Goal: Task Accomplishment & Management: Use online tool/utility

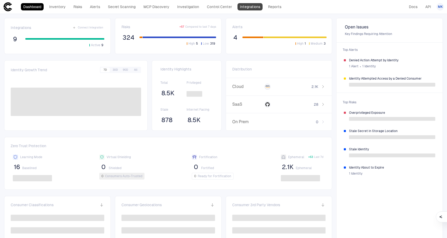
click at [251, 8] on link "Integrations" at bounding box center [249, 6] width 25 height 7
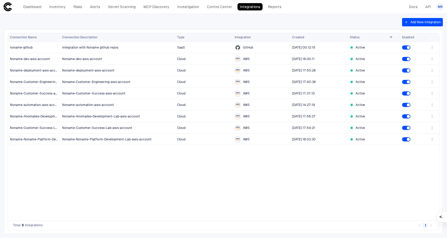
click at [433, 25] on button "Add New Integration" at bounding box center [422, 22] width 41 height 8
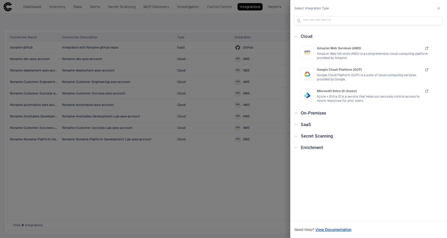
click at [300, 137] on div "Secret Scanning" at bounding box center [315, 136] width 36 height 6
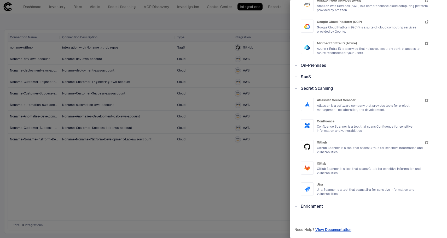
click at [300, 206] on div "Enrichment" at bounding box center [310, 206] width 26 height 6
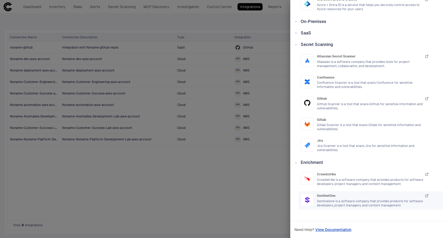
scroll to position [92, 0]
click at [306, 197] on icon "SentinelOne" at bounding box center [307, 200] width 6 height 6
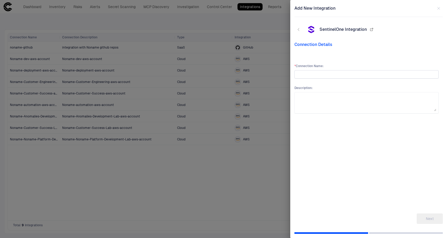
click at [322, 75] on input "text" at bounding box center [366, 75] width 139 height 8
type input "****"
click at [436, 217] on button "Next" at bounding box center [430, 219] width 26 height 10
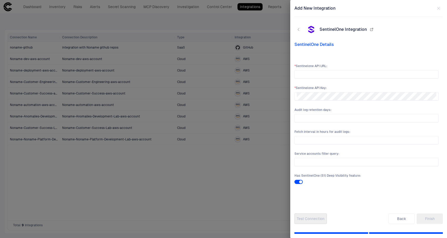
click at [316, 43] on span "SentinelOne Details" at bounding box center [368, 44] width 148 height 5
click at [373, 30] on icon "button" at bounding box center [371, 29] width 4 height 4
